Goal: Task Accomplishment & Management: Manage account settings

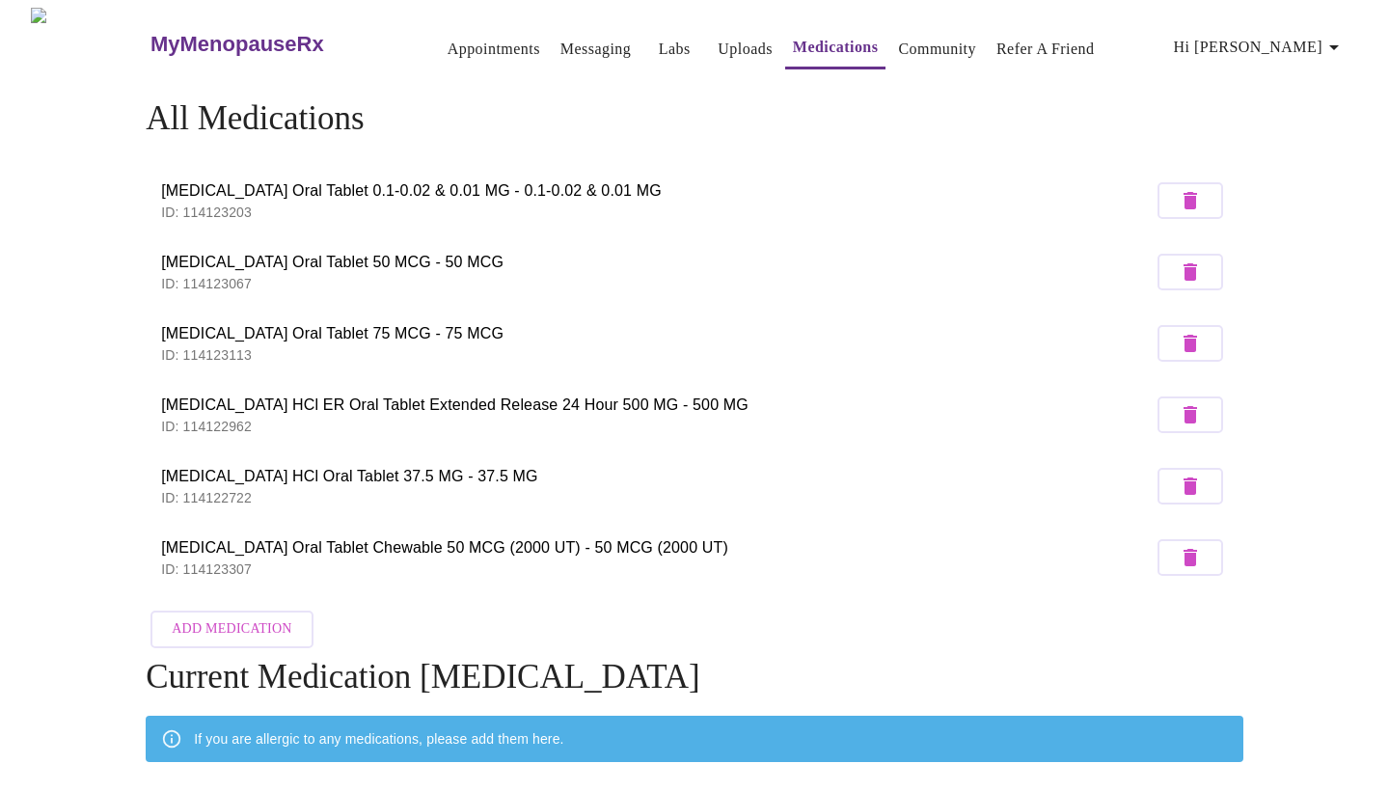
click at [712, 55] on button "Uploads" at bounding box center [745, 49] width 70 height 39
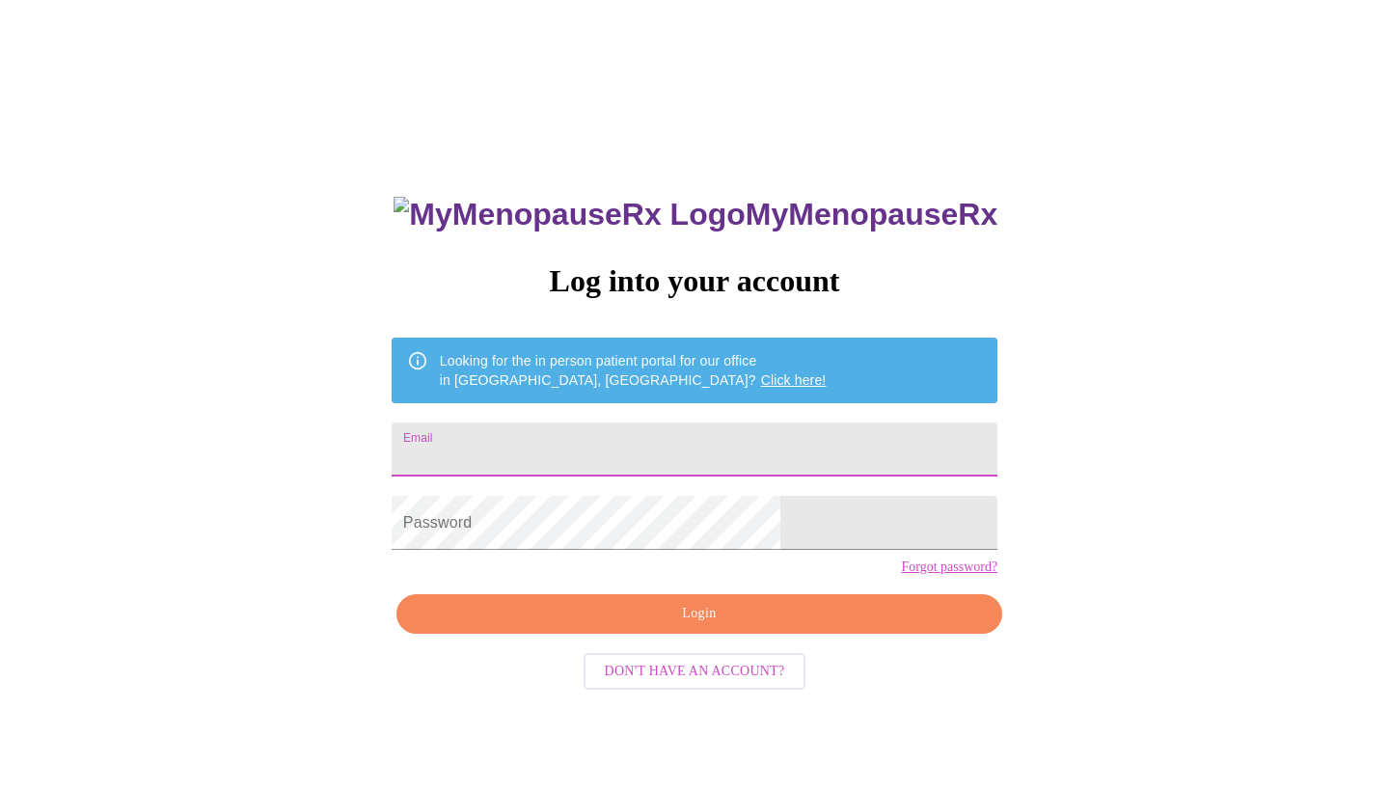
click at [668, 435] on input "Email" at bounding box center [695, 449] width 606 height 54
type input "[EMAIL_ADDRESS][DOMAIN_NAME]"
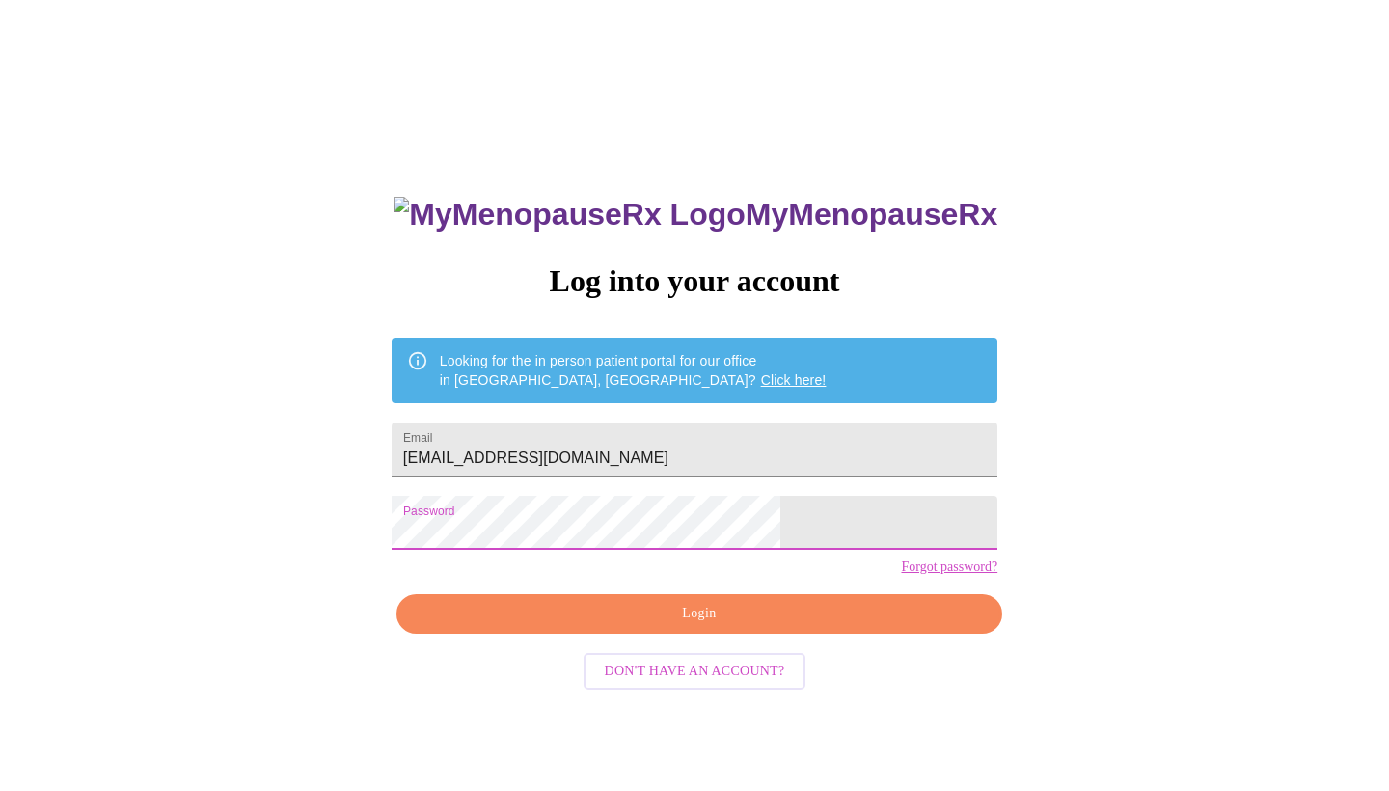
click at [701, 626] on span "Login" at bounding box center [699, 614] width 561 height 24
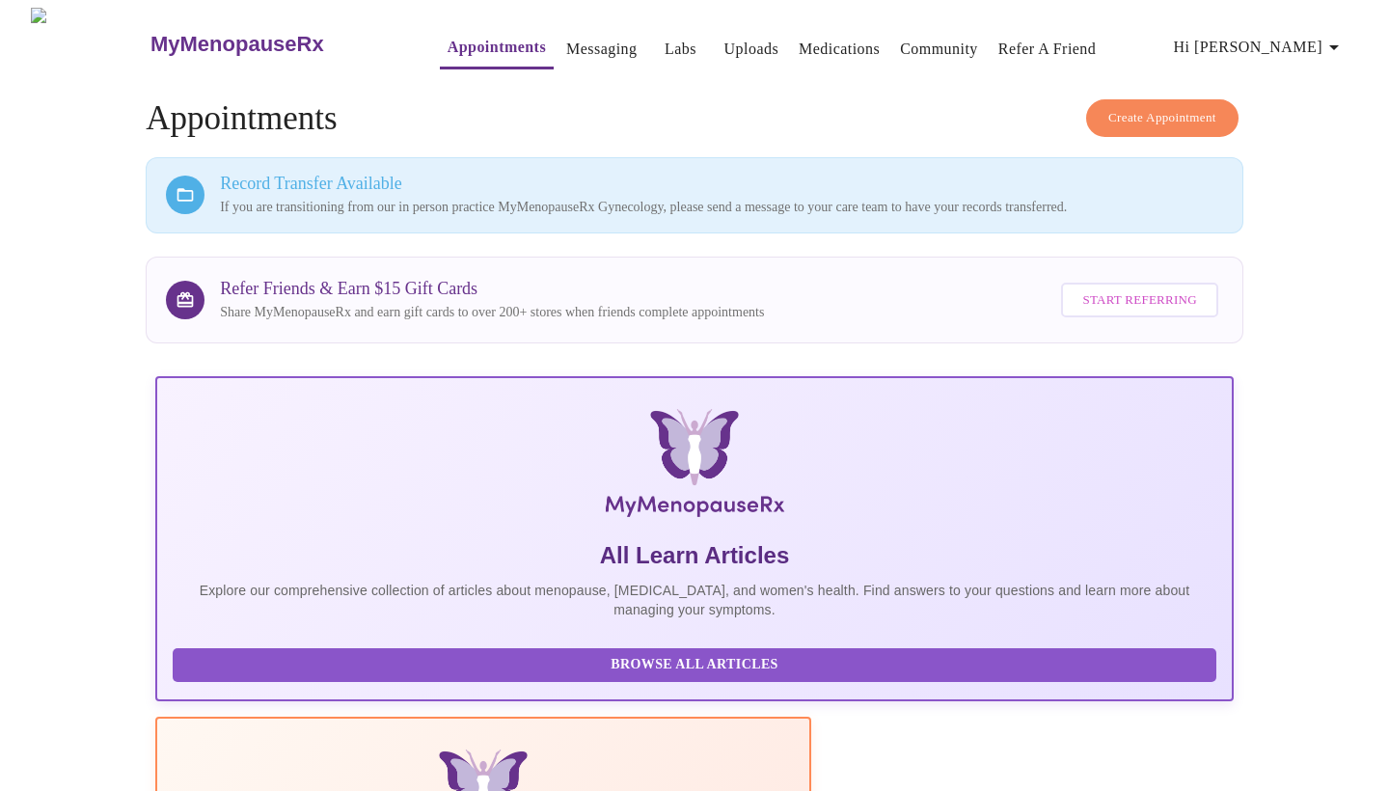
click at [724, 42] on link "Uploads" at bounding box center [751, 49] width 55 height 27
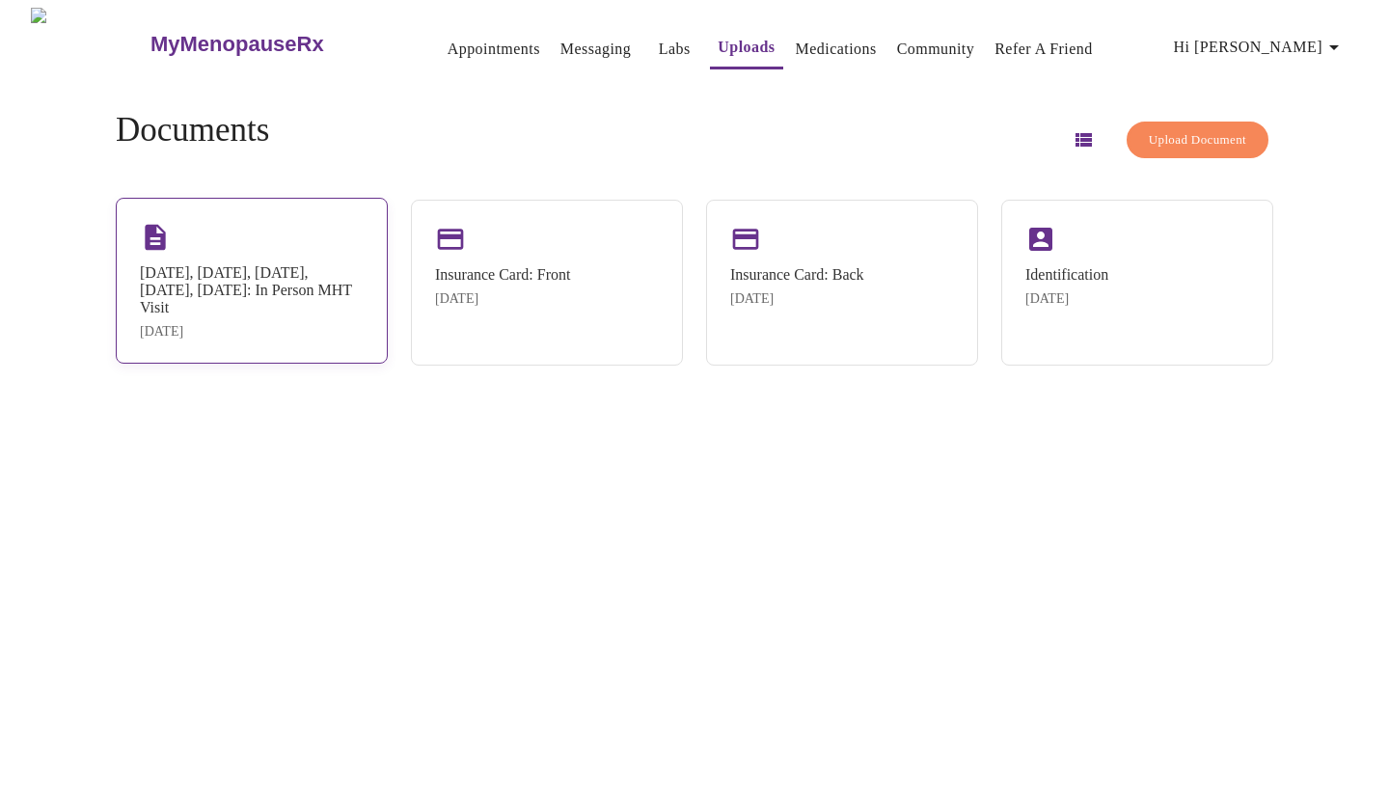
click at [256, 281] on div "07/24/2024, 9/10/24, 11/11/24, 6/9/25, 9/22/25: In Person MHT Visit" at bounding box center [252, 290] width 224 height 52
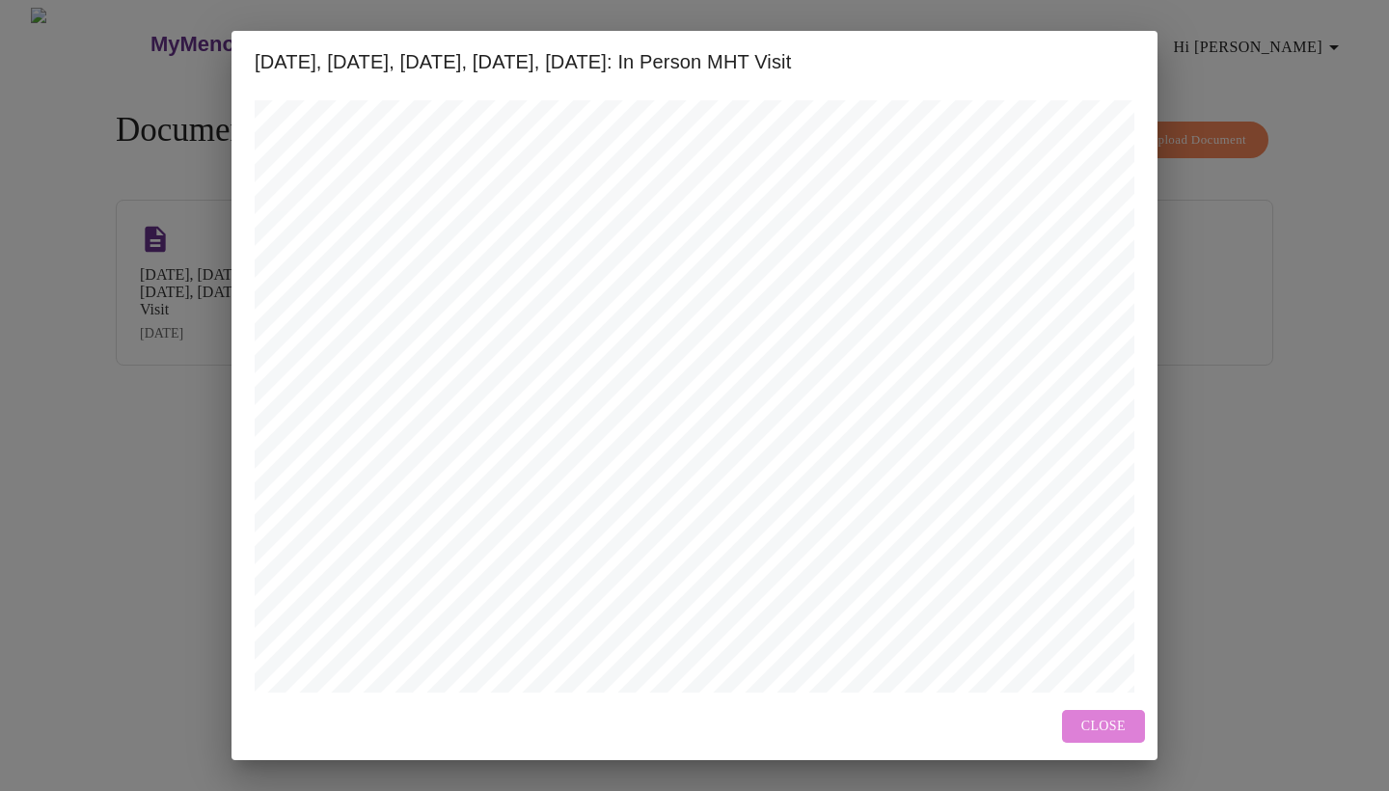
click at [1101, 730] on span "Close" at bounding box center [1103, 727] width 44 height 24
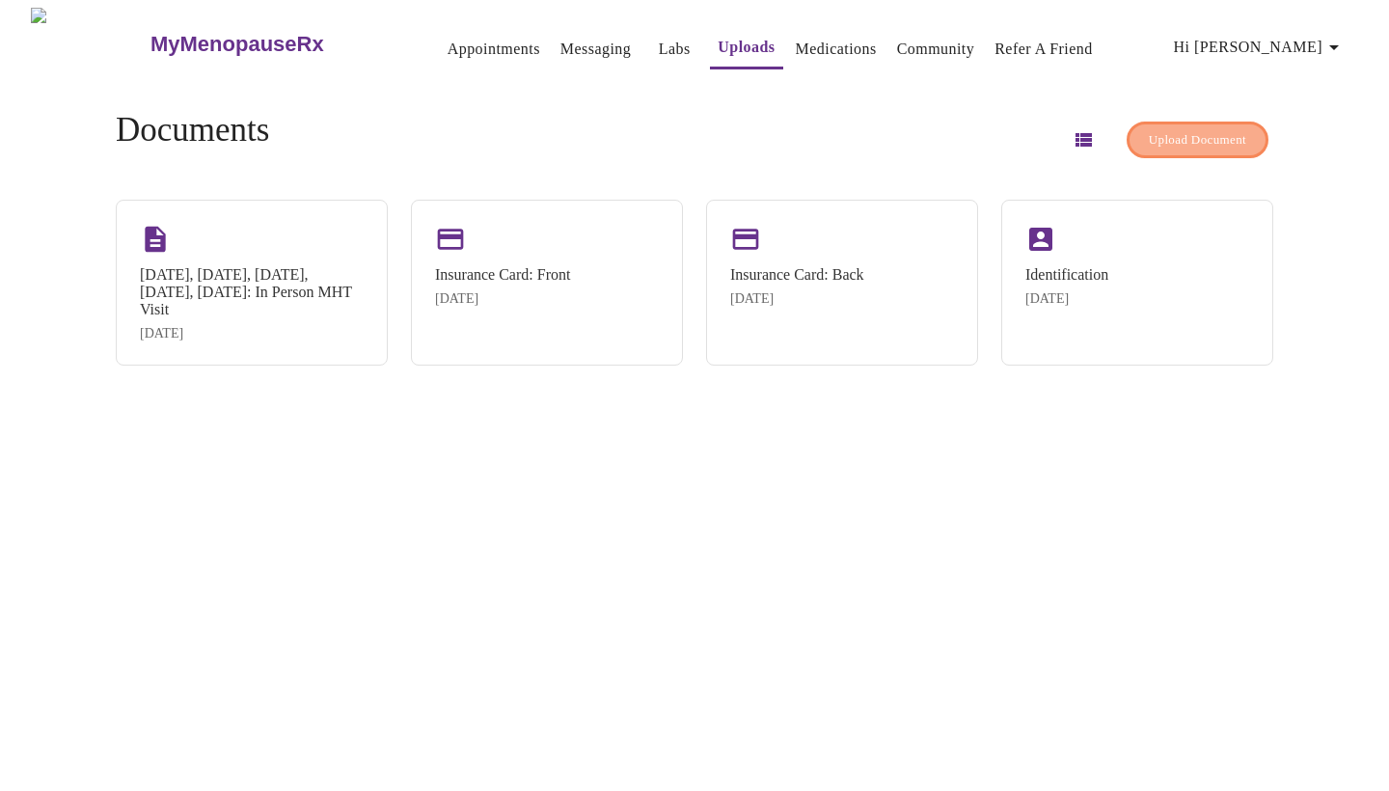
click at [1149, 139] on span "Upload Document" at bounding box center [1197, 140] width 97 height 22
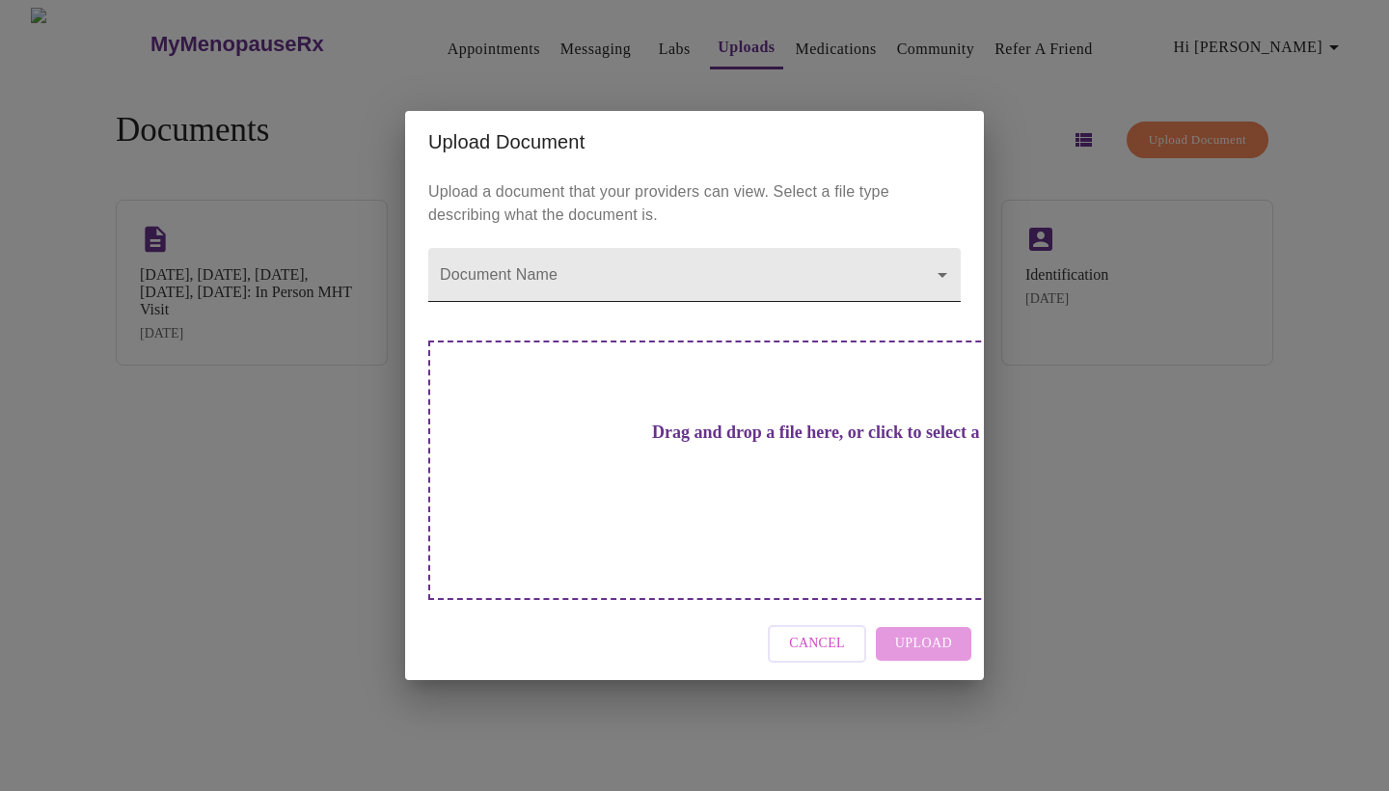
click at [571, 321] on body "MyMenopauseRx Appointments Messaging Labs Uploads Medications Community Refer a…" at bounding box center [694, 403] width 1373 height 791
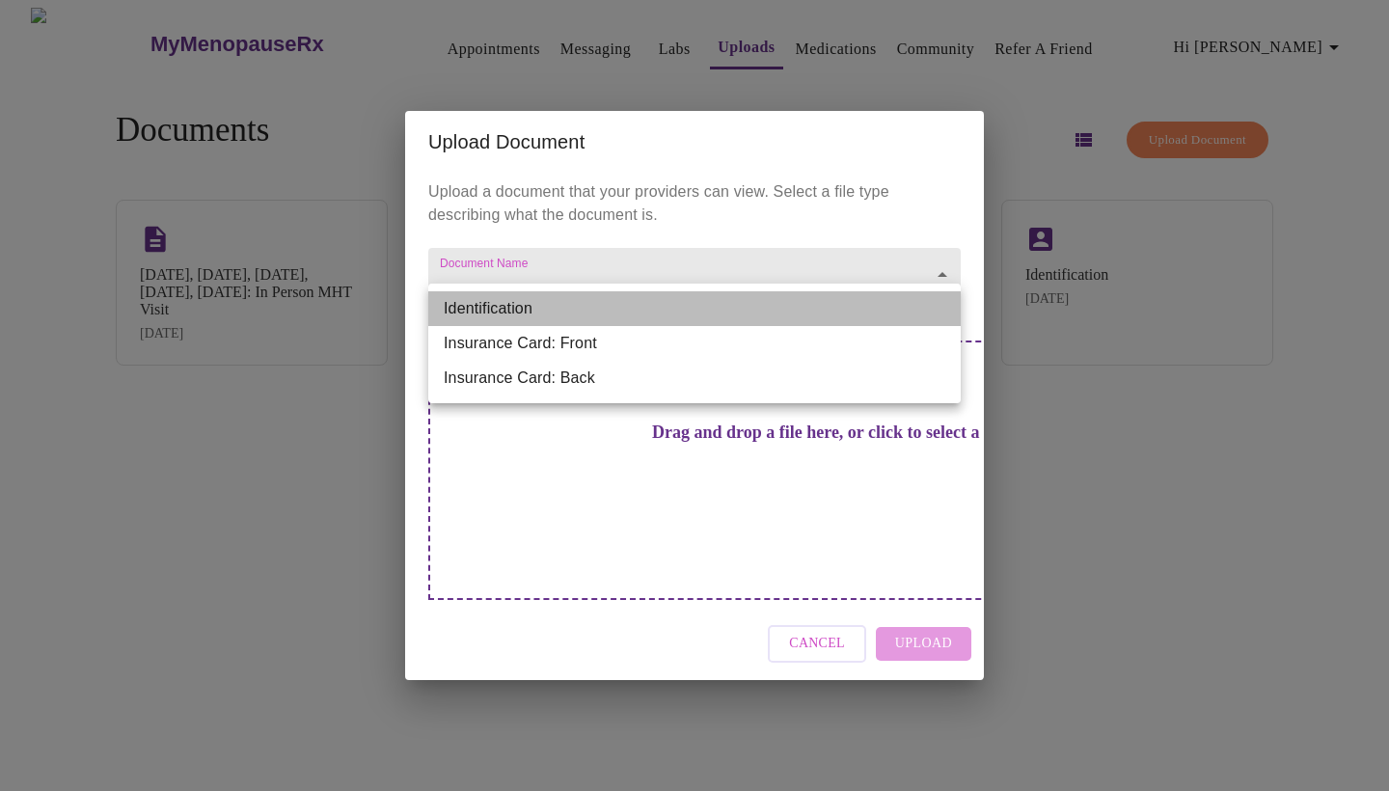
click at [571, 321] on li "Identification" at bounding box center [694, 308] width 532 height 35
type input "Identification"
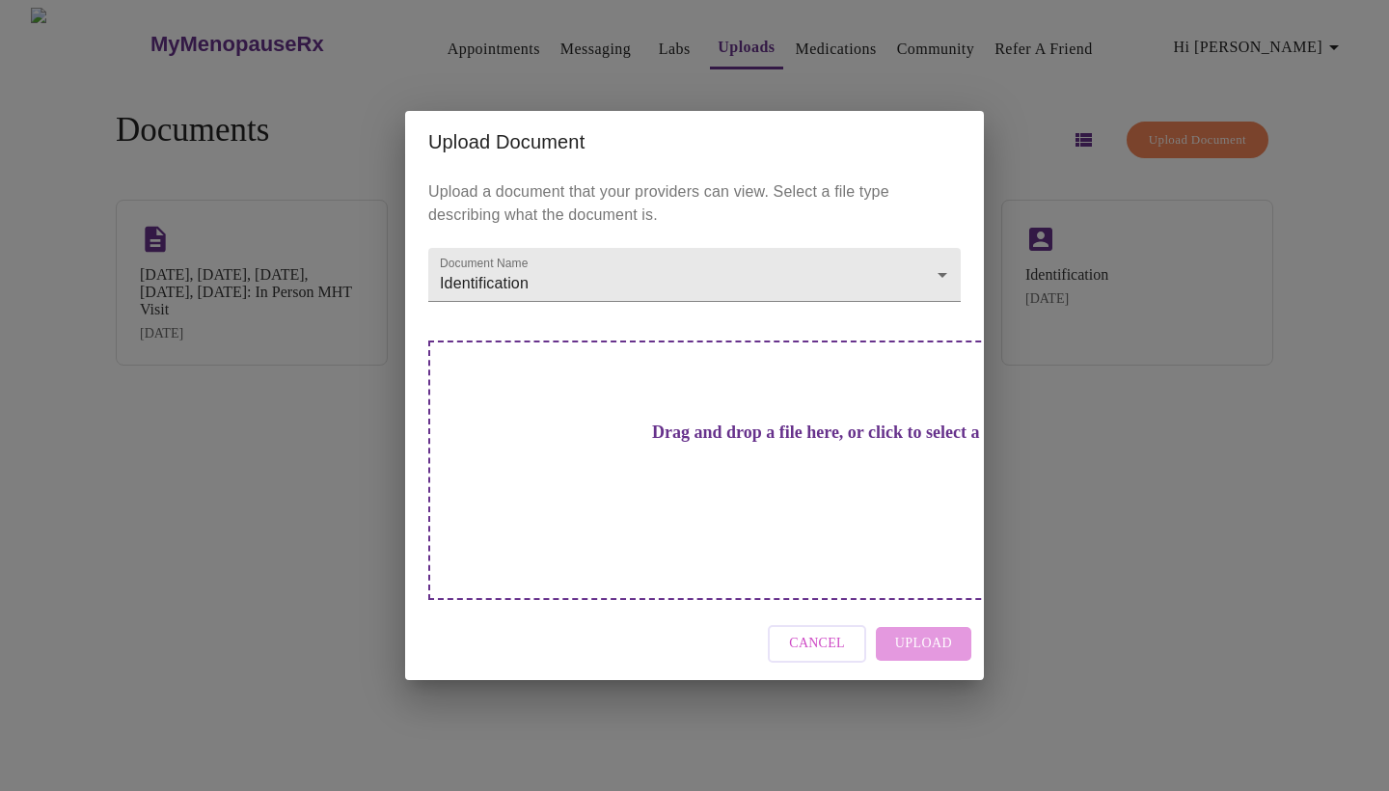
click at [649, 443] on h3 "Drag and drop a file here, or click to select a file" at bounding box center [829, 432] width 532 height 20
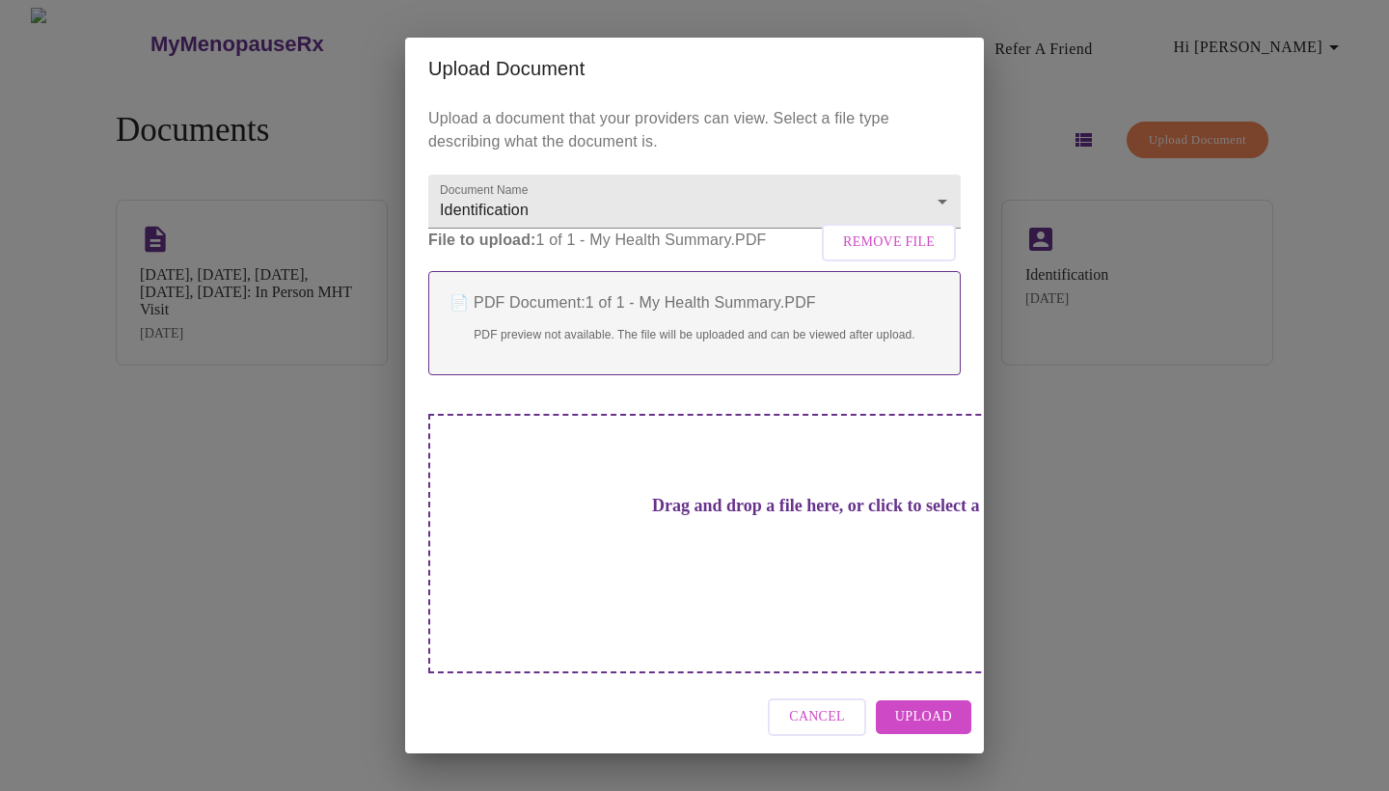
click at [929, 705] on span "Upload" at bounding box center [923, 717] width 57 height 24
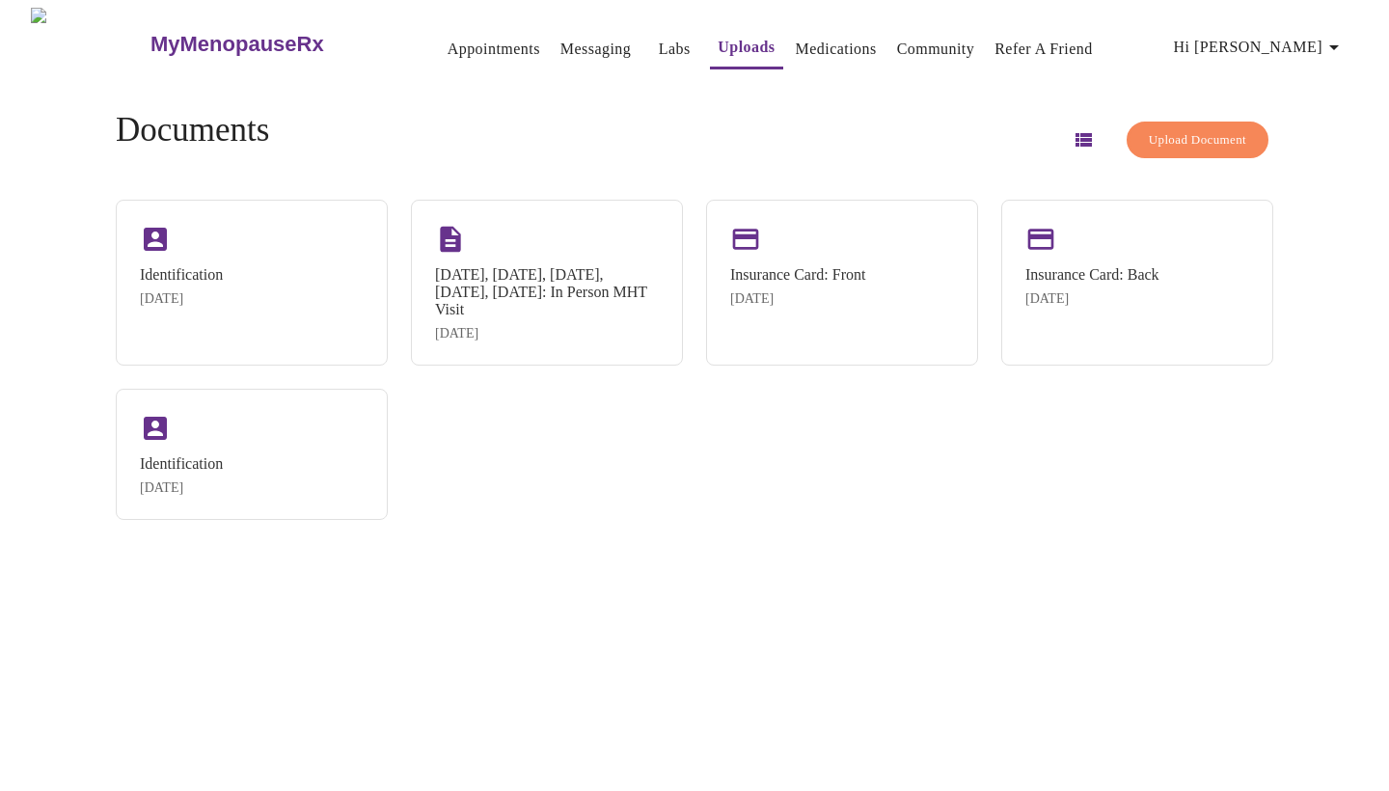
click at [1321, 41] on span "Hi [PERSON_NAME]" at bounding box center [1260, 47] width 172 height 27
click at [1324, 144] on li "Log out" at bounding box center [1315, 144] width 89 height 35
